Goal: Task Accomplishment & Management: Use online tool/utility

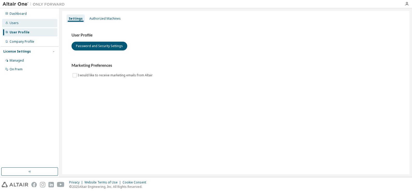
click at [16, 23] on div "Users" at bounding box center [14, 23] width 9 height 4
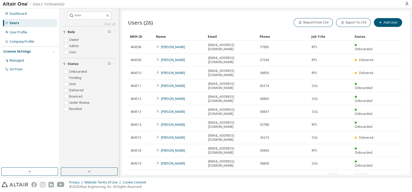
click at [164, 35] on div "Name" at bounding box center [180, 36] width 48 height 8
click at [166, 36] on div "Name" at bounding box center [180, 36] width 48 height 8
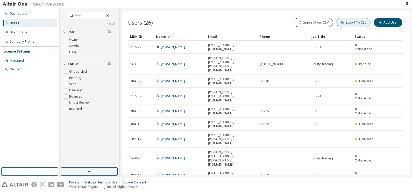
click at [357, 22] on button "Export To CSV" at bounding box center [353, 22] width 35 height 9
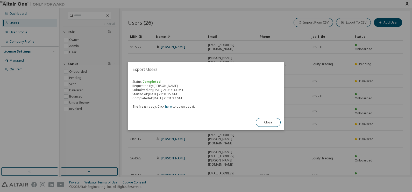
click at [224, 84] on div "Status: Completed Requested By: Ankita Mishra Submitted At: Tue, 14 Oct 2025 21…" at bounding box center [205, 94] width 147 height 29
click at [169, 108] on link "here" at bounding box center [168, 106] width 7 height 4
